Goal: Task Accomplishment & Management: Manage account settings

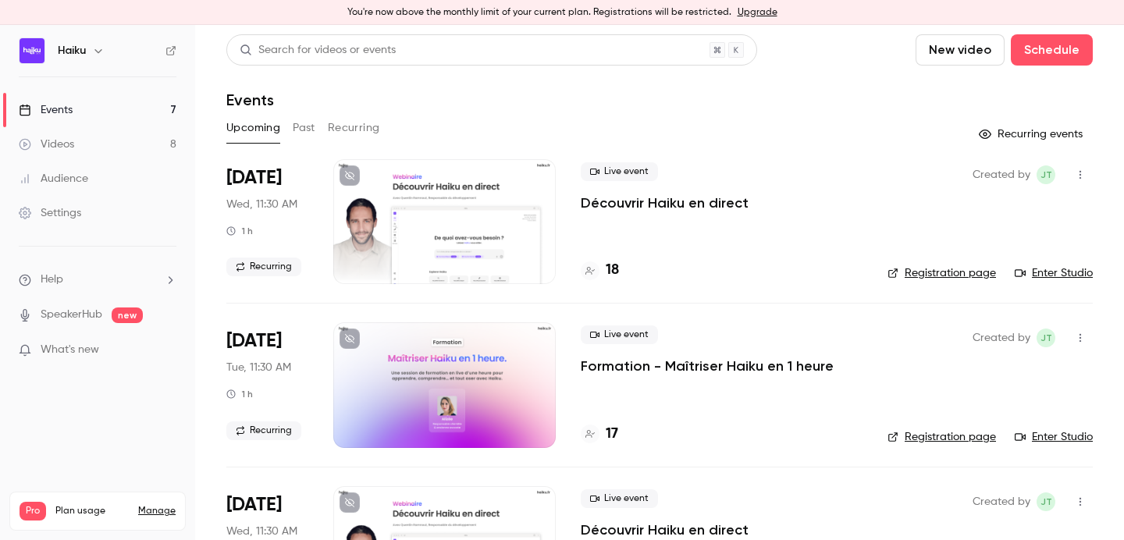
click at [69, 203] on link "Settings" at bounding box center [97, 213] width 195 height 34
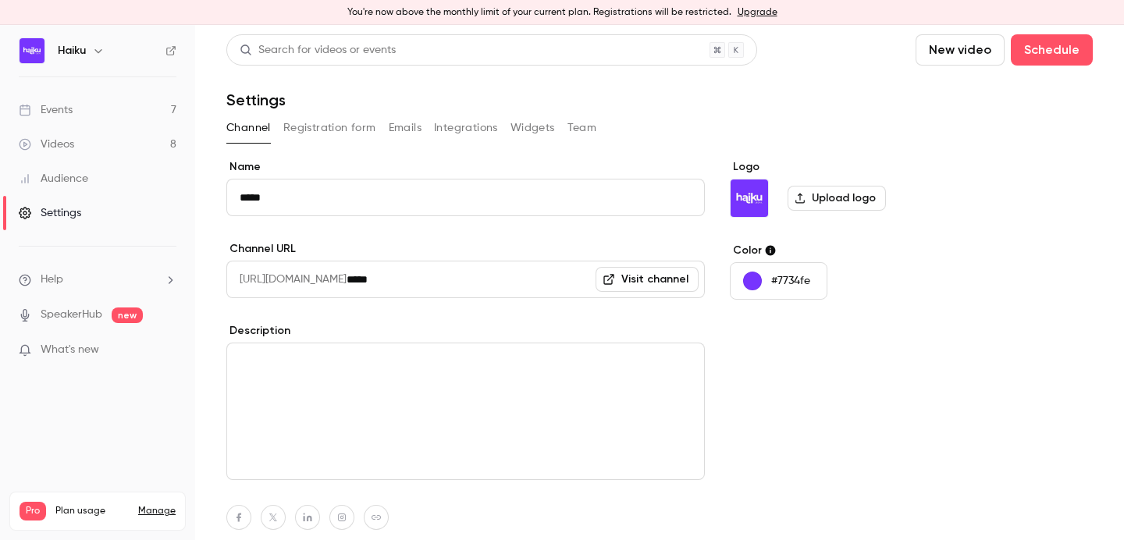
click at [580, 126] on button "Team" at bounding box center [582, 127] width 30 height 25
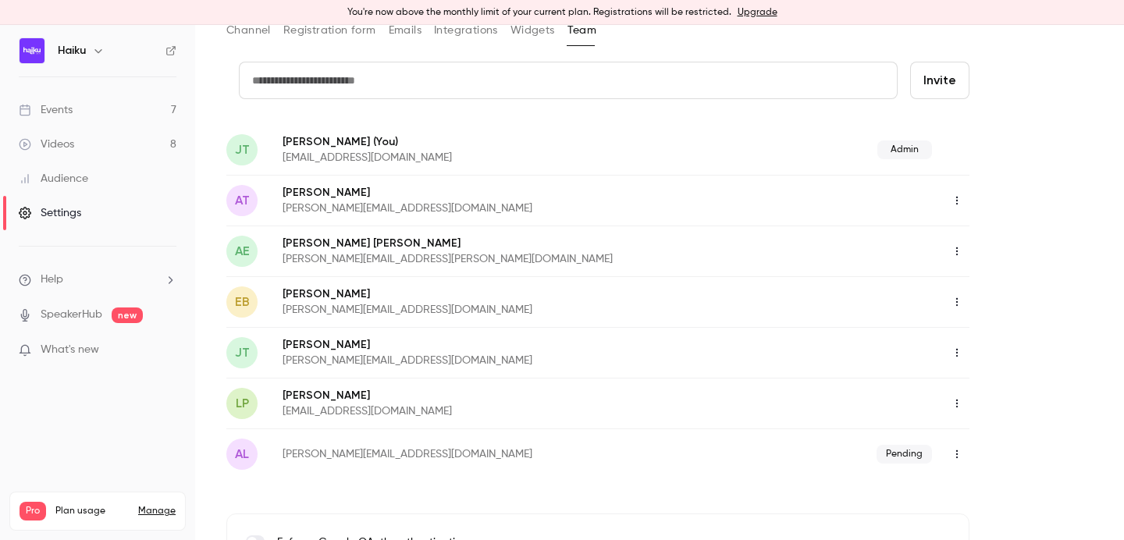
scroll to position [64, 0]
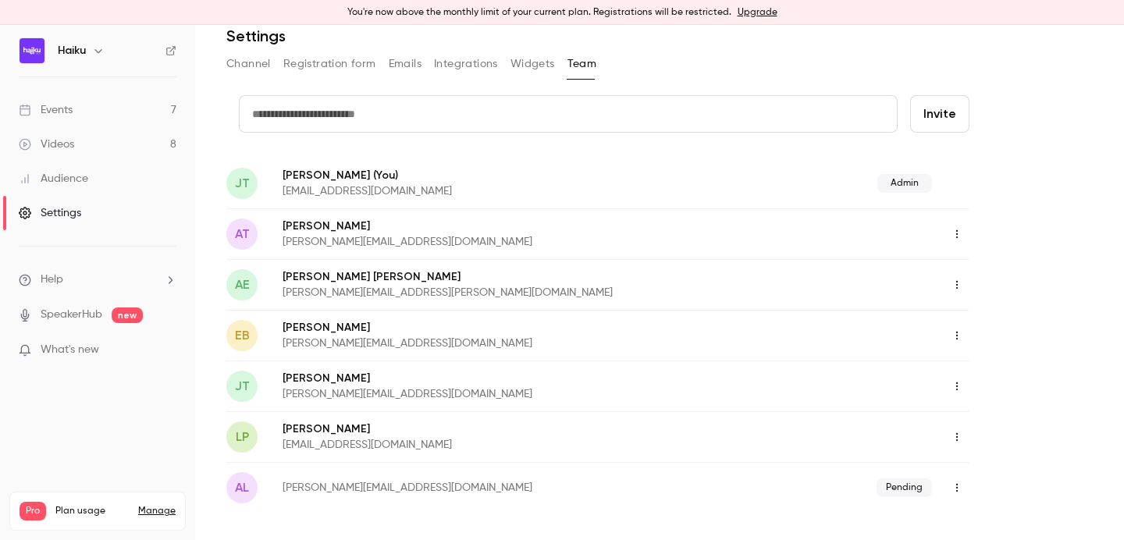
click at [303, 106] on input "text" at bounding box center [568, 113] width 659 height 37
type input "**********"
click at [947, 110] on button "Invite" at bounding box center [939, 113] width 59 height 37
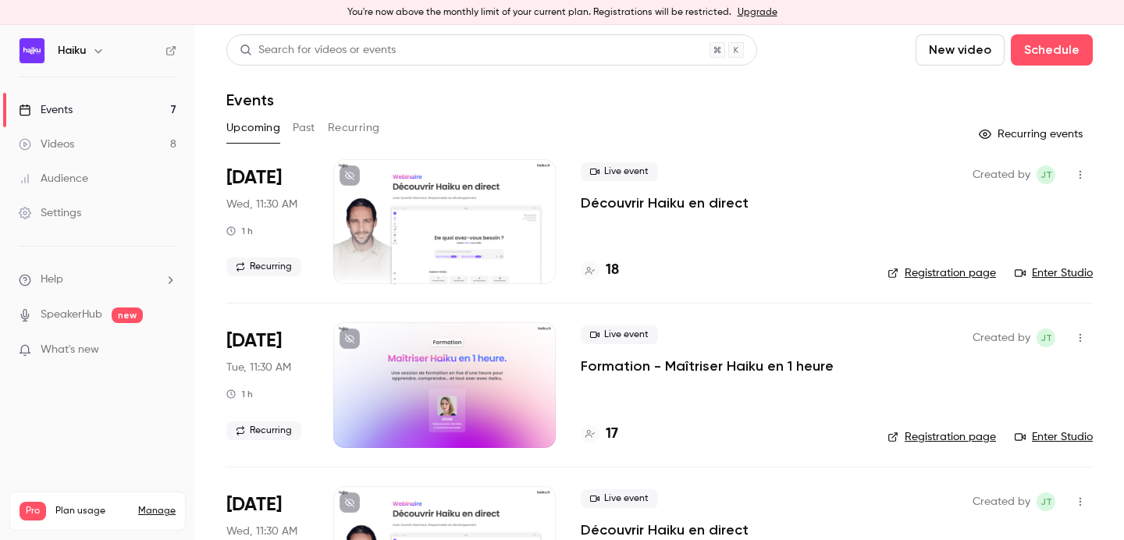
click at [81, 346] on span "What's new" at bounding box center [70, 350] width 59 height 16
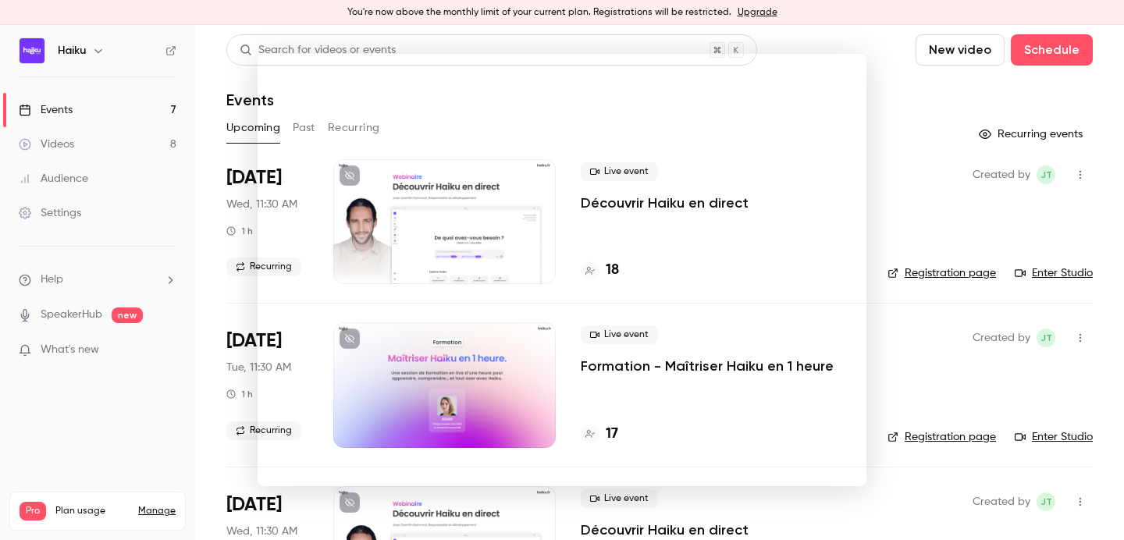
click at [885, 79] on div at bounding box center [562, 270] width 1124 height 540
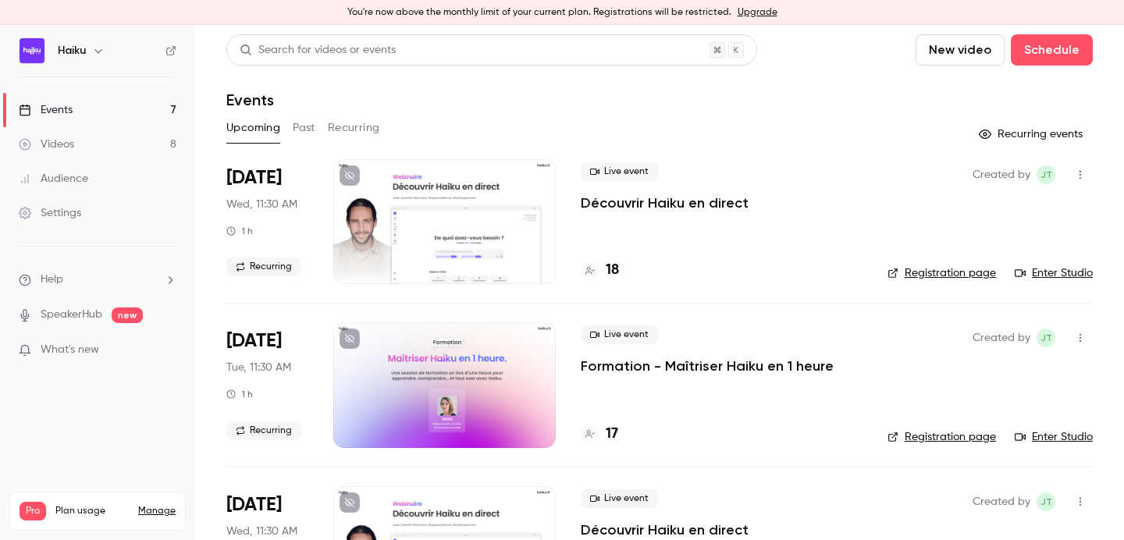
click at [596, 203] on p "Découvrir Haiku en direct" at bounding box center [665, 203] width 168 height 19
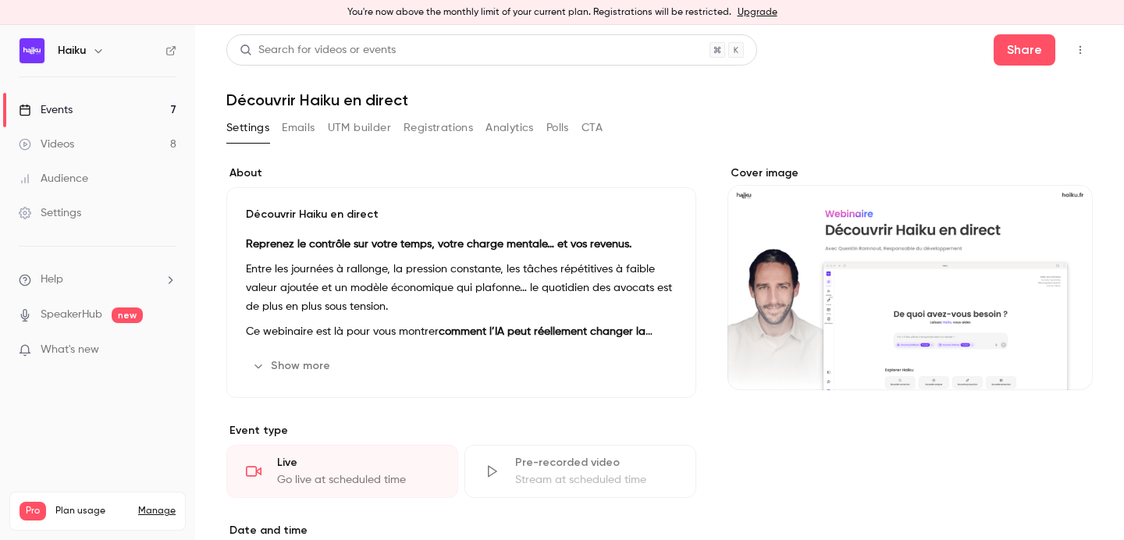
click at [440, 126] on button "Registrations" at bounding box center [437, 127] width 69 height 25
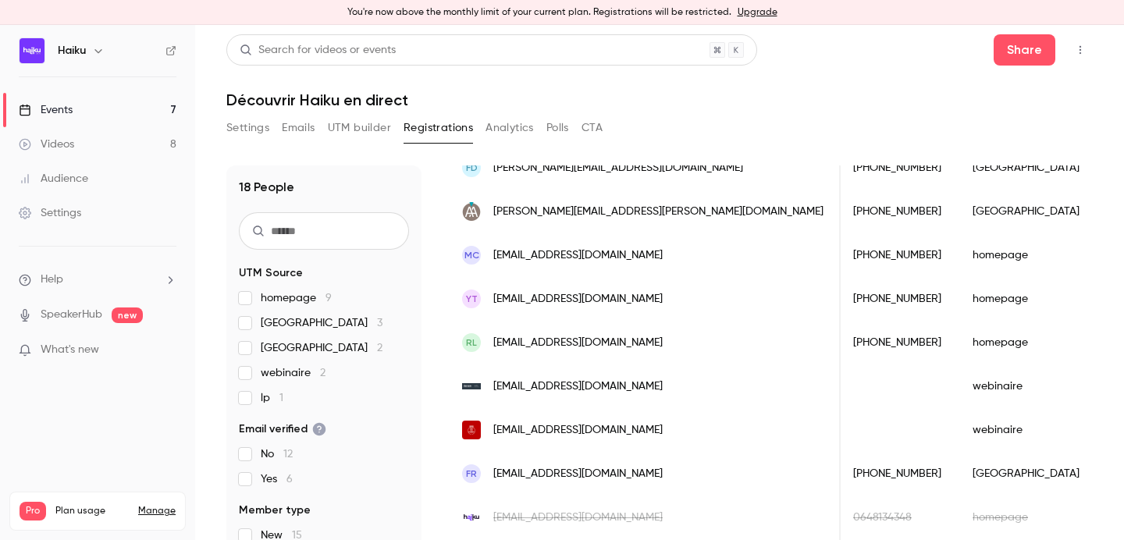
scroll to position [524, 0]
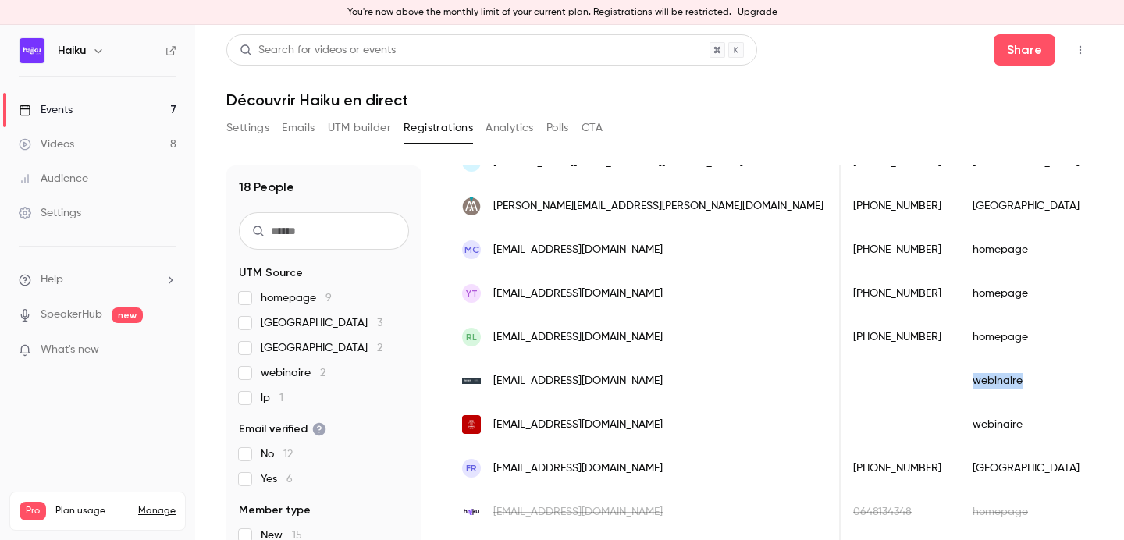
copy div "webinaire"
drag, startPoint x: 841, startPoint y: 380, endPoint x: 779, endPoint y: 380, distance: 62.4
click at [957, 380] on div "webinaire" at bounding box center [1026, 381] width 138 height 44
